Goal: Check status

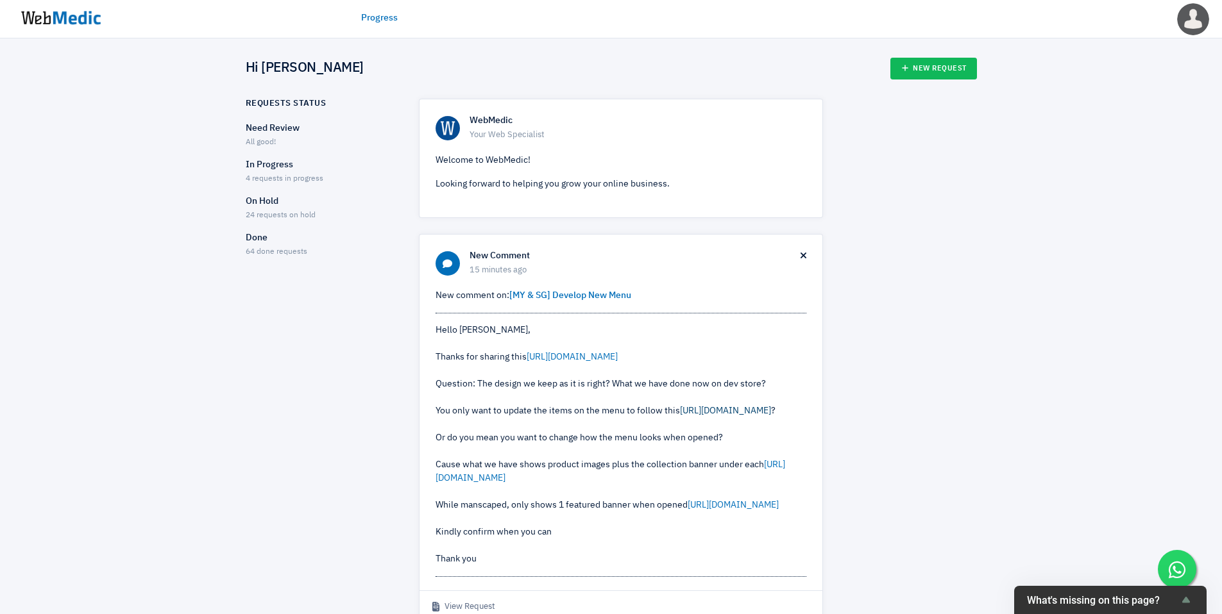
click at [719, 416] on link "https://prnt.sc/Qmi3HjmBS-aD" at bounding box center [725, 411] width 91 height 9
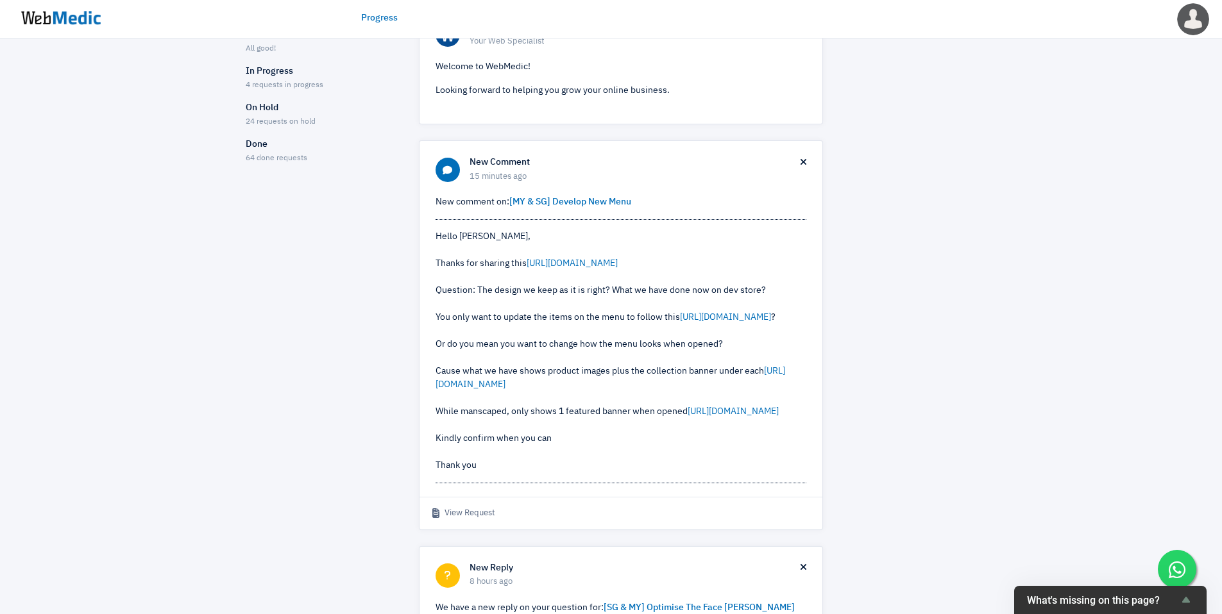
scroll to position [94, 0]
click at [527, 389] on link "https://prnt.sc/IsR3l_vWsfbC" at bounding box center [611, 377] width 350 height 22
click at [688, 416] on link "[URL][DOMAIN_NAME]" at bounding box center [733, 411] width 91 height 9
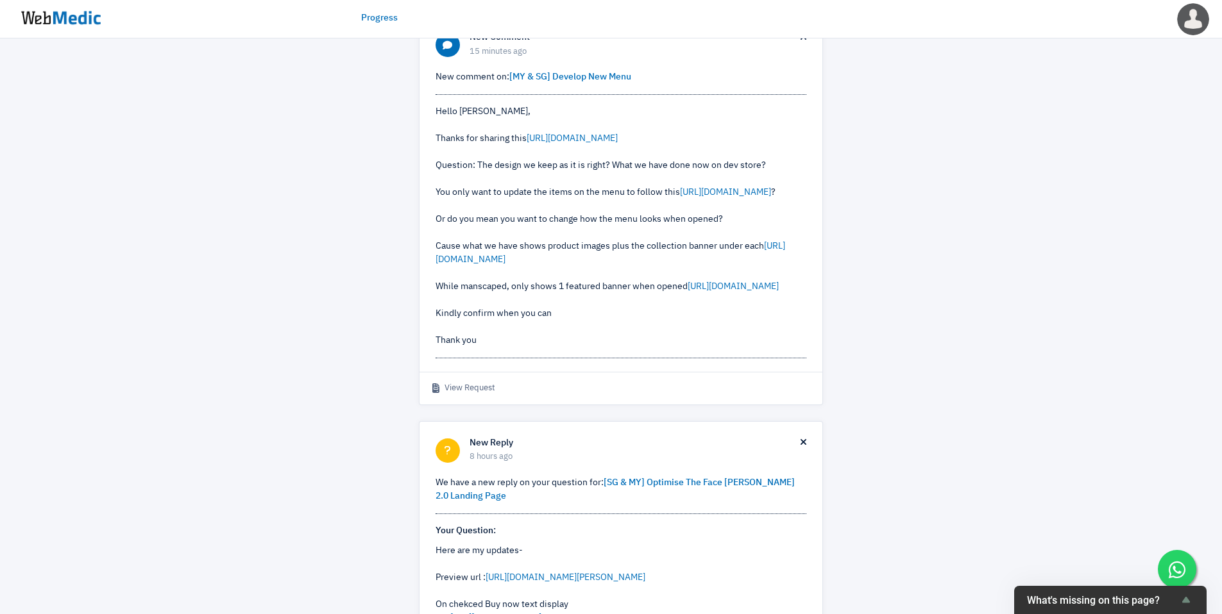
scroll to position [0, 0]
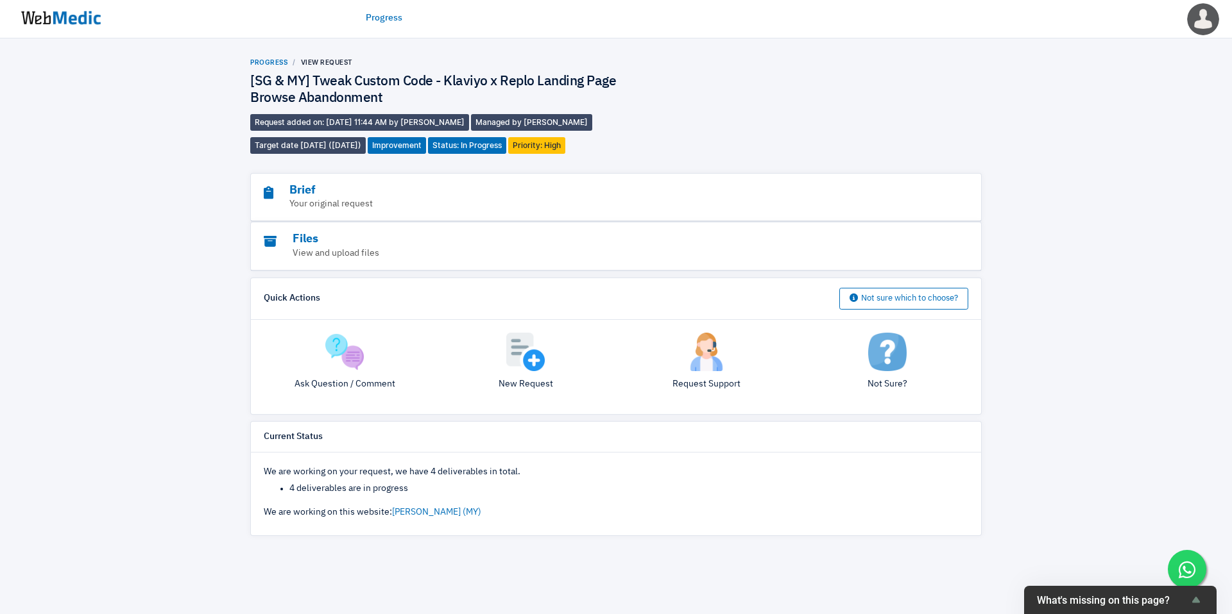
click at [272, 62] on link "Progress" at bounding box center [268, 62] width 37 height 8
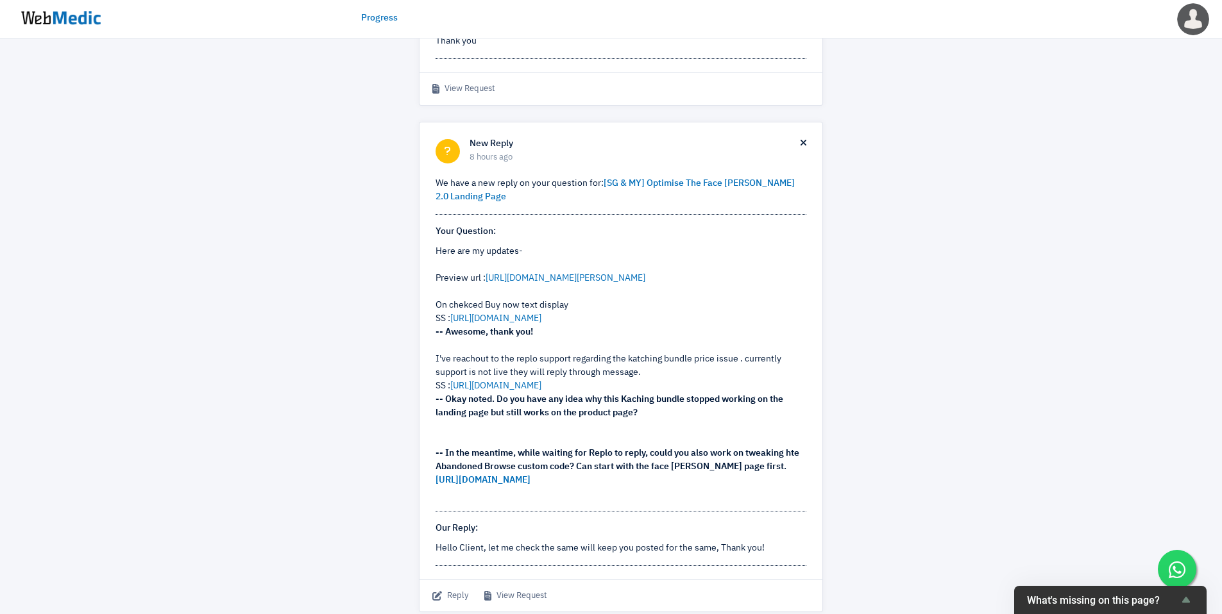
scroll to position [567, 0]
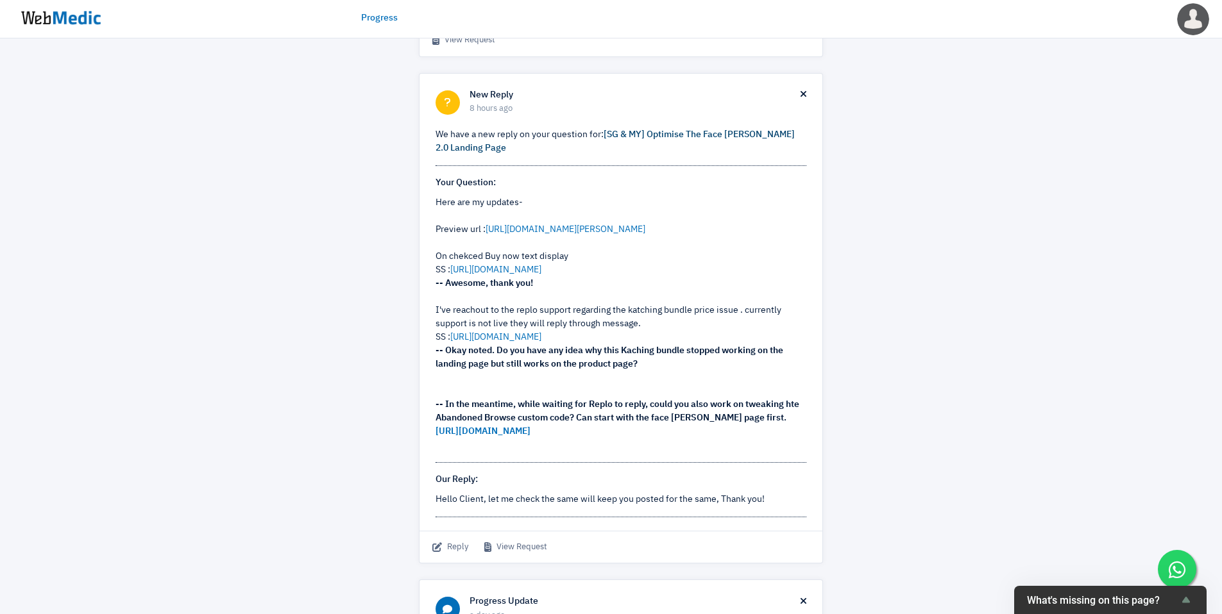
click at [670, 153] on link "[SG & MY] Optimise The Face [PERSON_NAME] 2.0 Landing Page" at bounding box center [615, 141] width 359 height 22
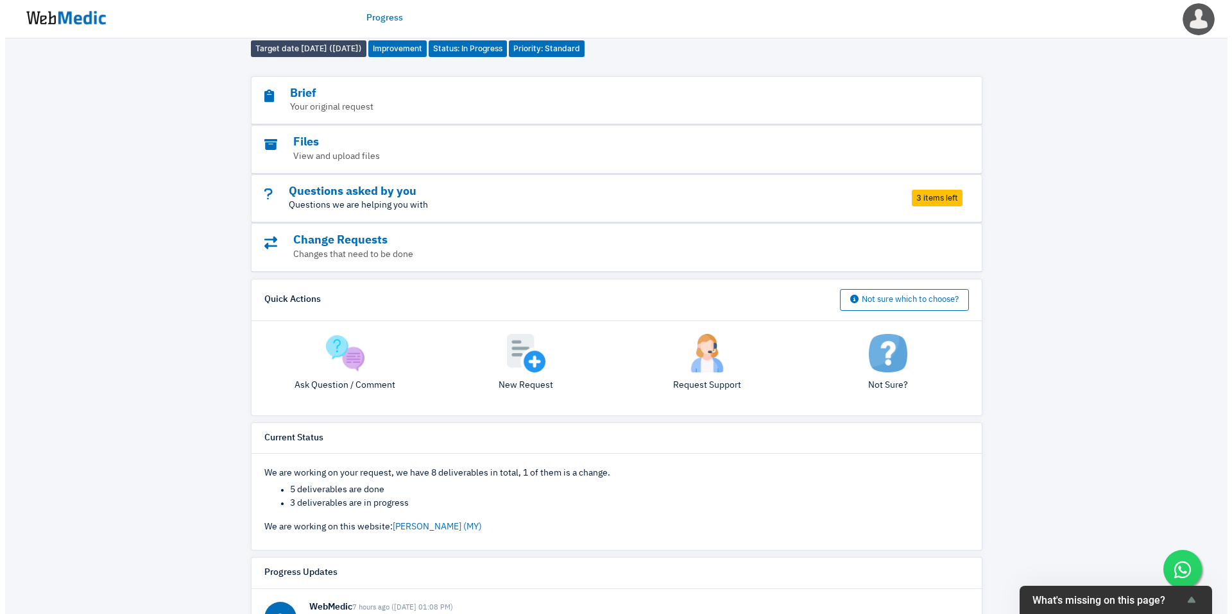
scroll to position [96, 0]
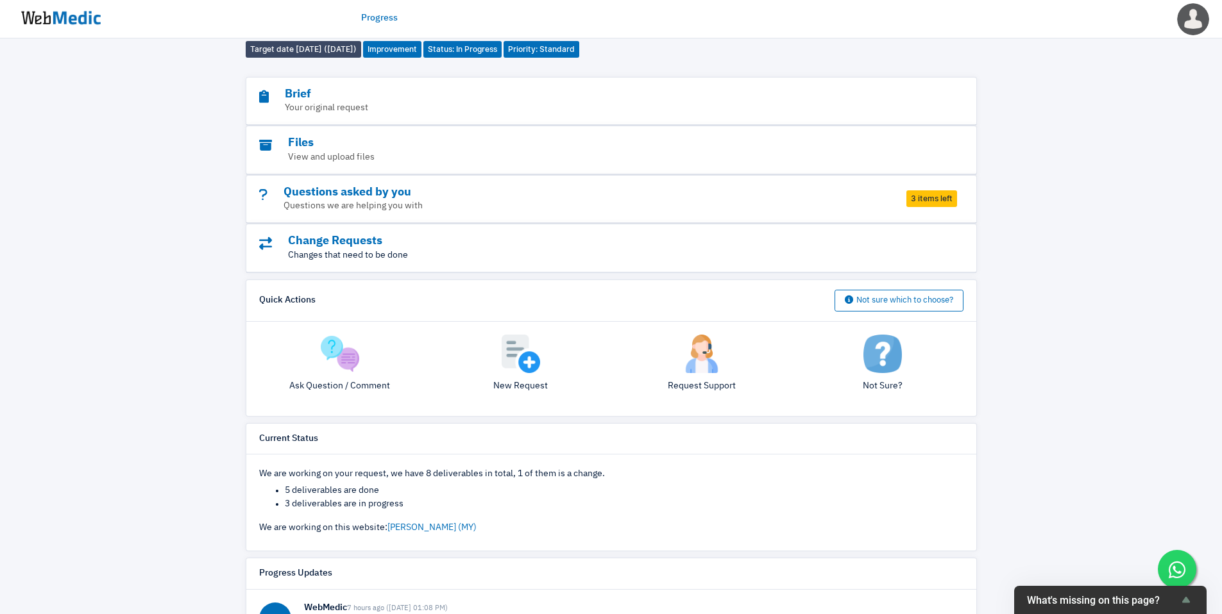
click at [586, 249] on p "Changes that need to be done" at bounding box center [576, 255] width 634 height 13
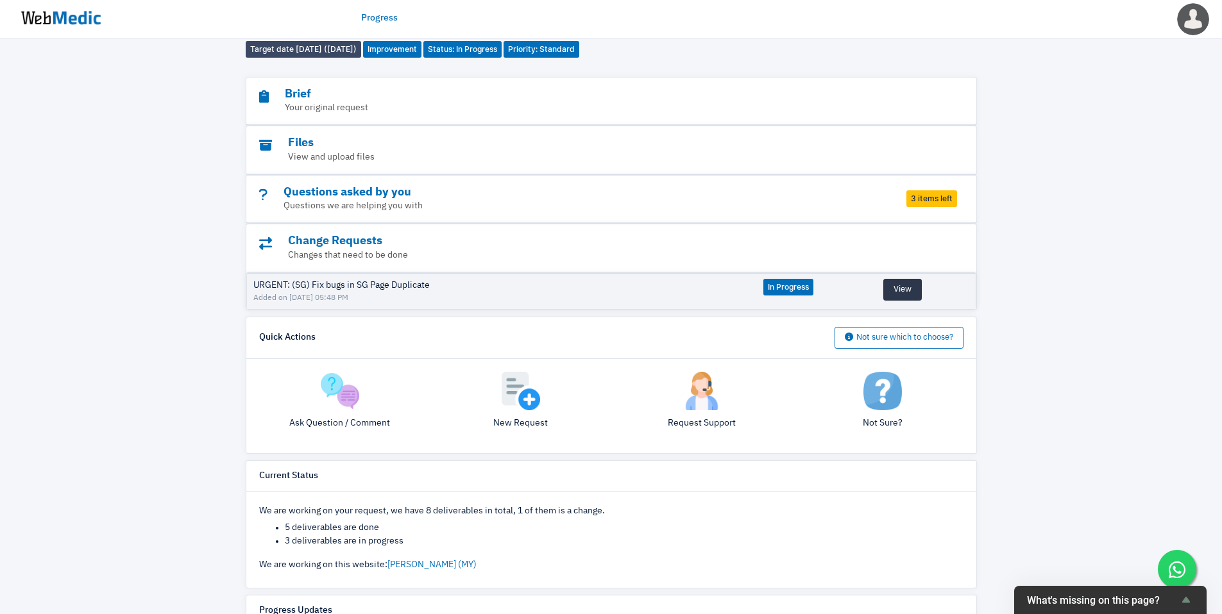
click at [895, 279] on button "View" at bounding box center [902, 290] width 38 height 22
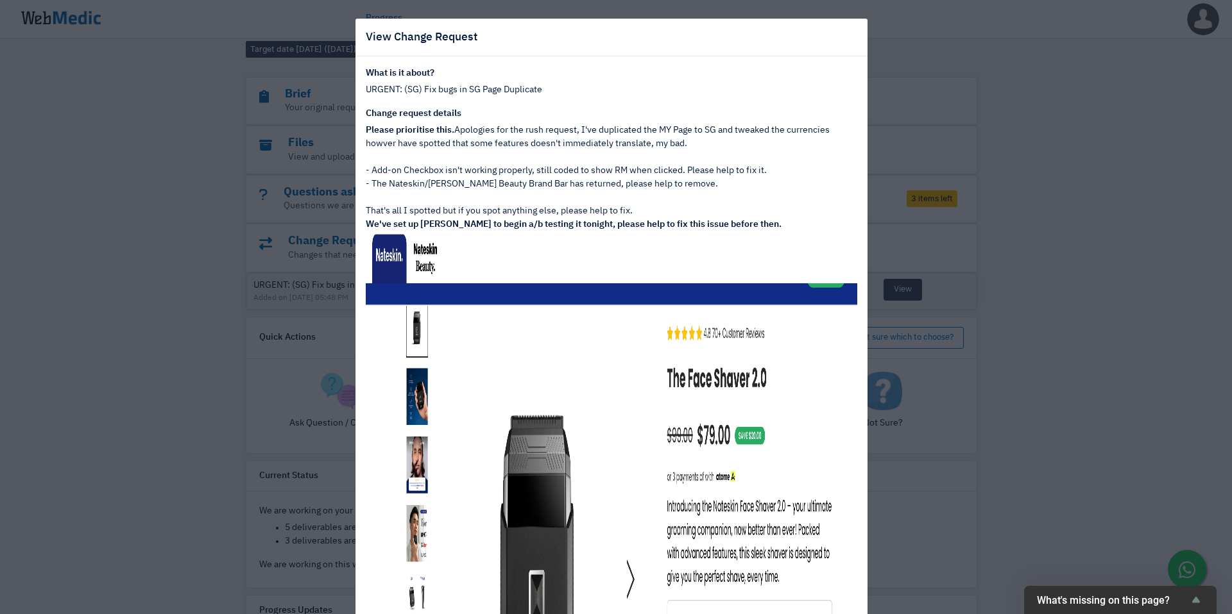
click at [994, 346] on div "View Change Request What is it about? URGENT: (SG) Fix bugs in SG Page Duplicat…" at bounding box center [616, 307] width 1232 height 614
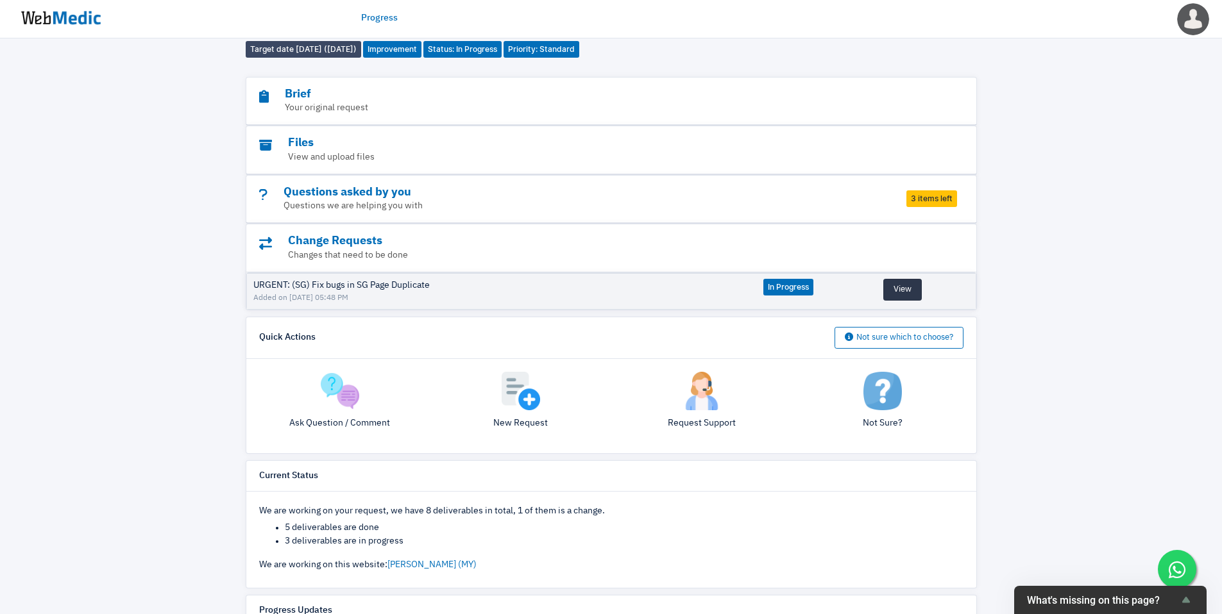
click at [898, 279] on button "View" at bounding box center [902, 290] width 38 height 22
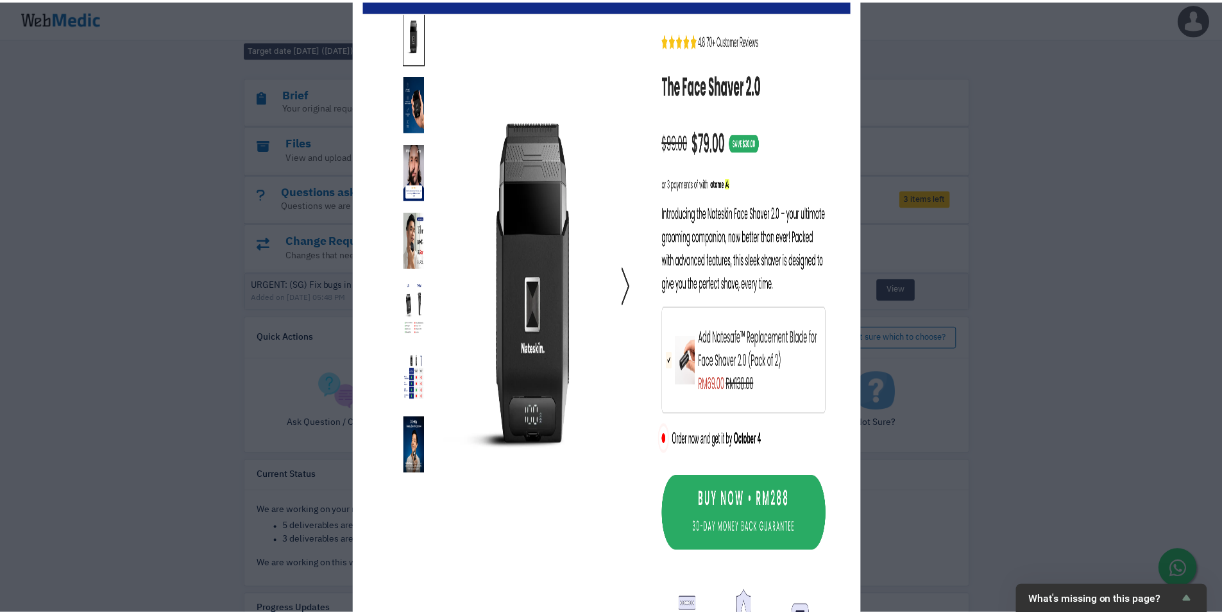
scroll to position [485, 0]
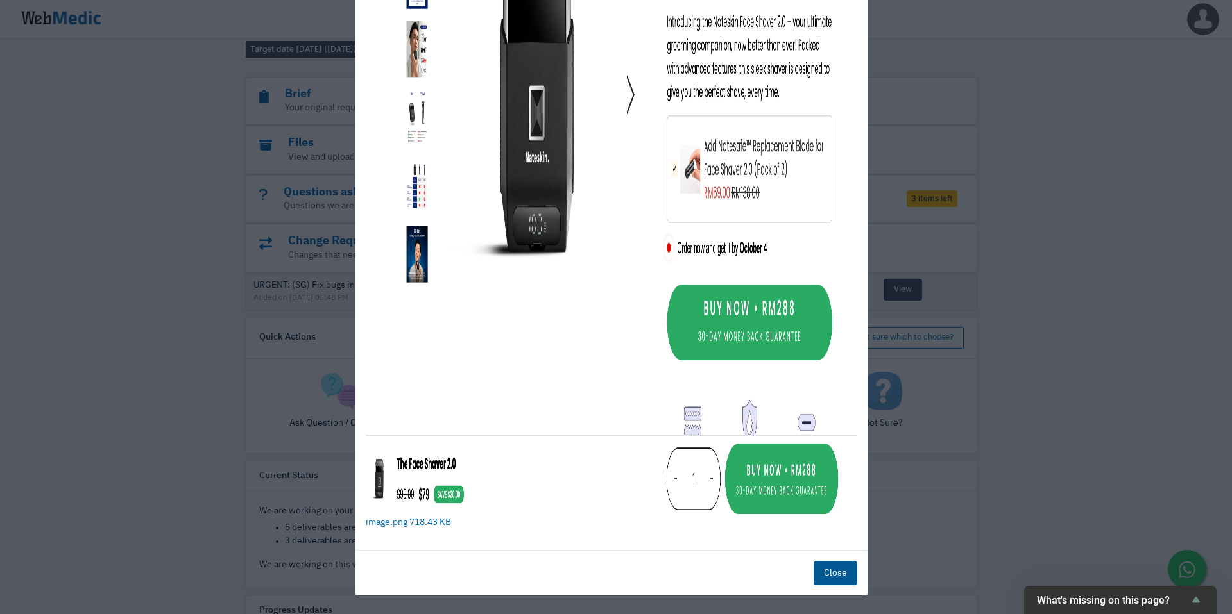
click at [830, 577] on button "Close" at bounding box center [835, 573] width 44 height 24
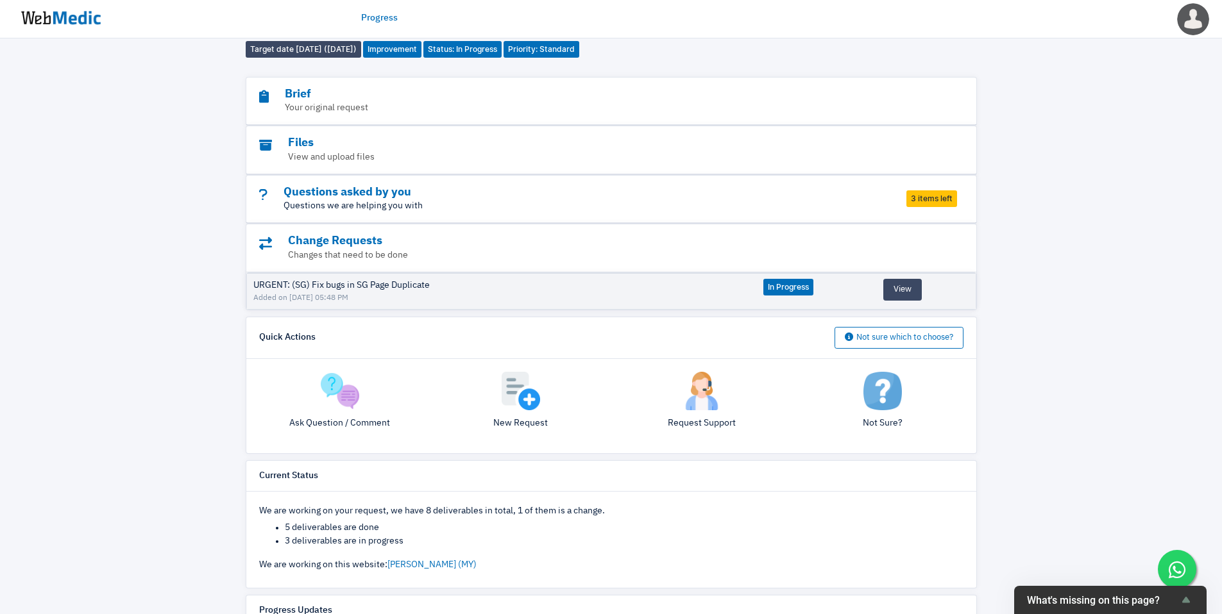
click at [791, 199] on p "Questions we are helping you with" at bounding box center [576, 205] width 634 height 13
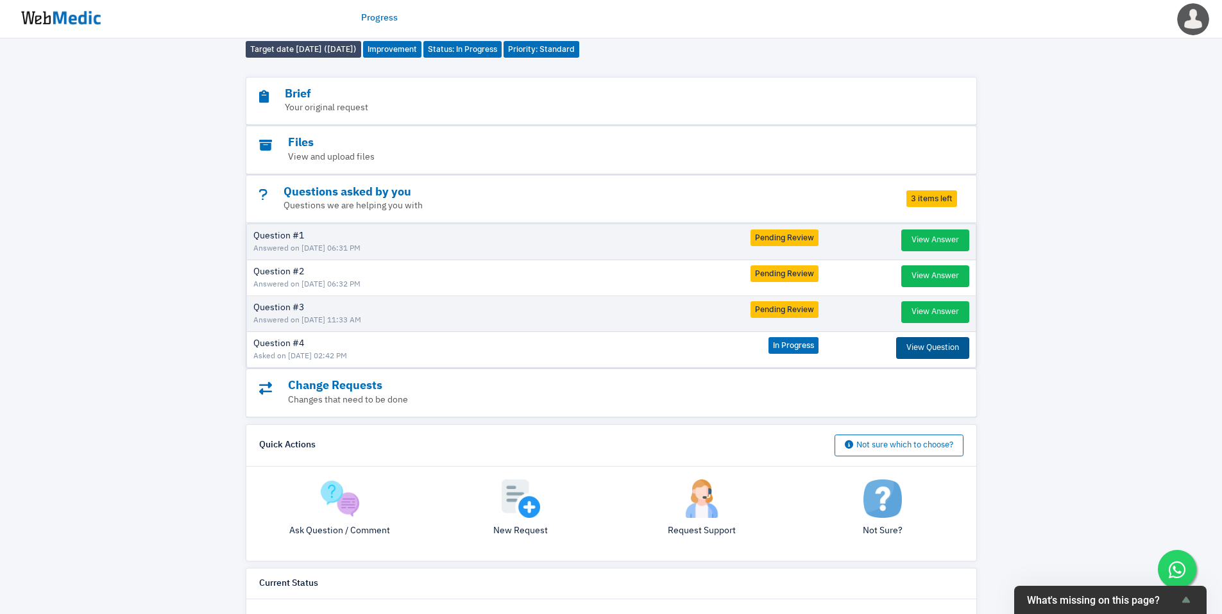
click at [920, 337] on button "View Question" at bounding box center [932, 348] width 73 height 22
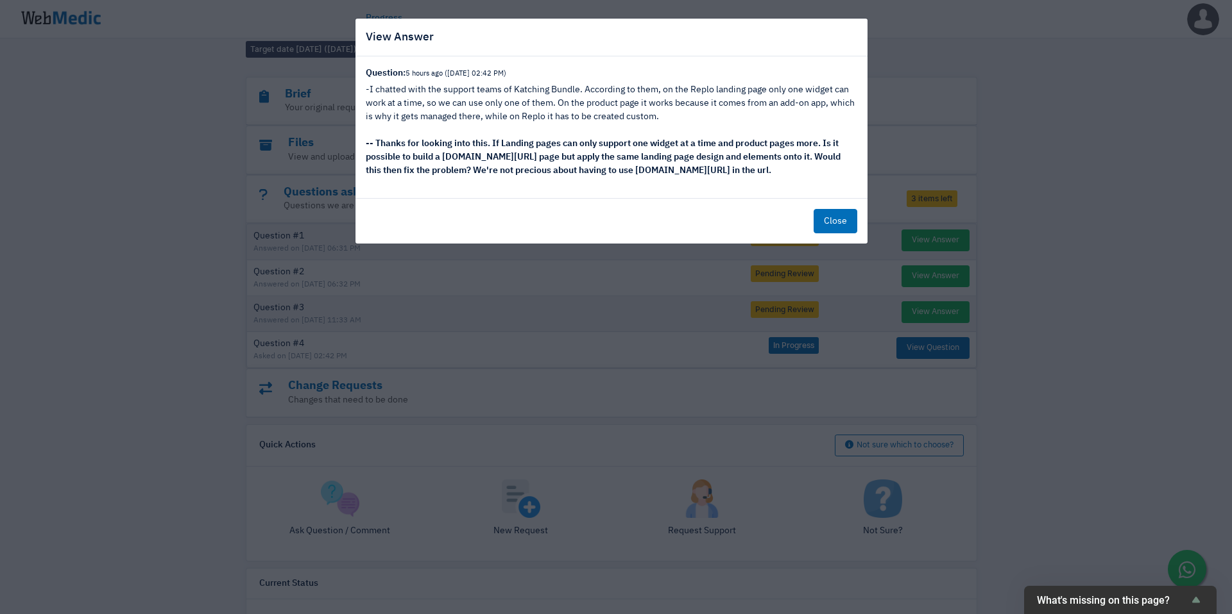
click at [829, 225] on button "Close" at bounding box center [835, 221] width 44 height 24
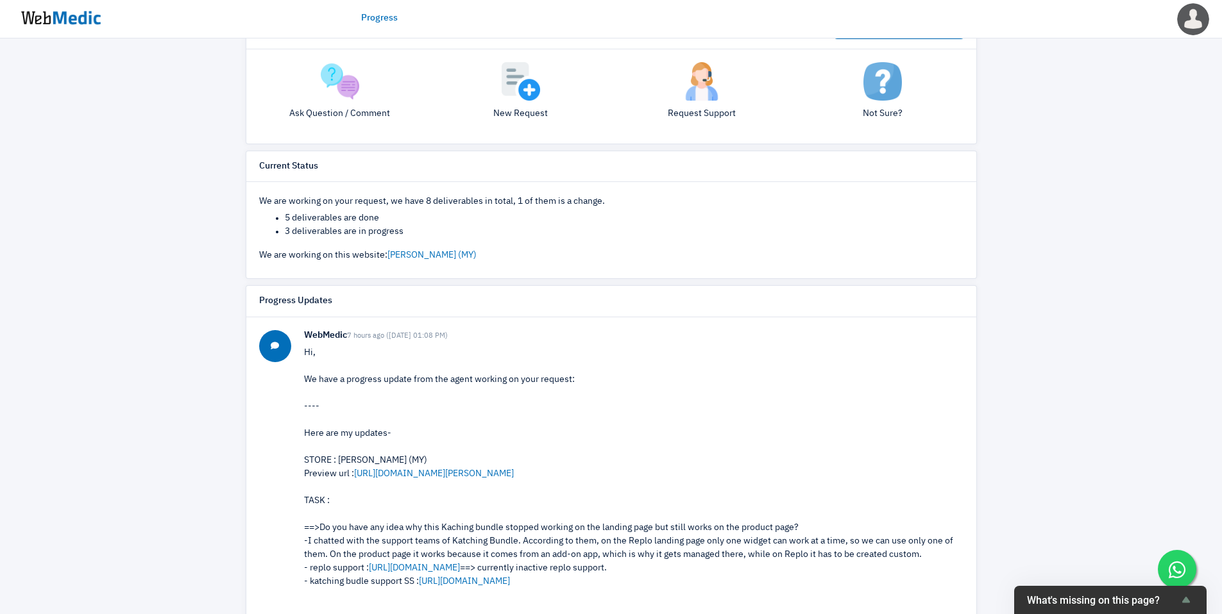
scroll to position [540, 0]
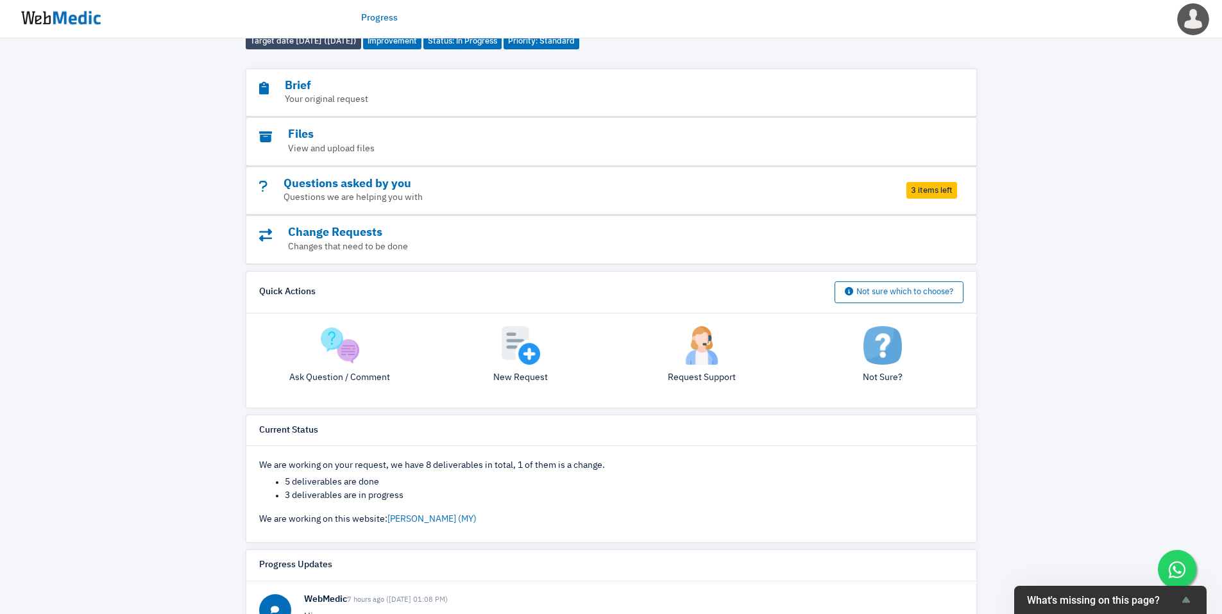
scroll to position [202, 0]
